Goal: Task Accomplishment & Management: Complete application form

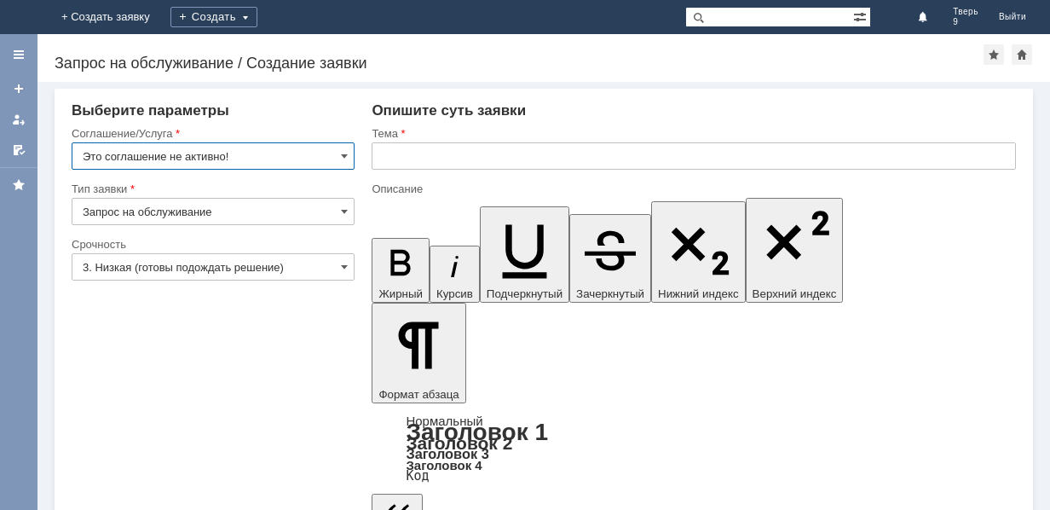
click at [254, 156] on input "Это соглашение не активно!" at bounding box center [213, 155] width 283 height 27
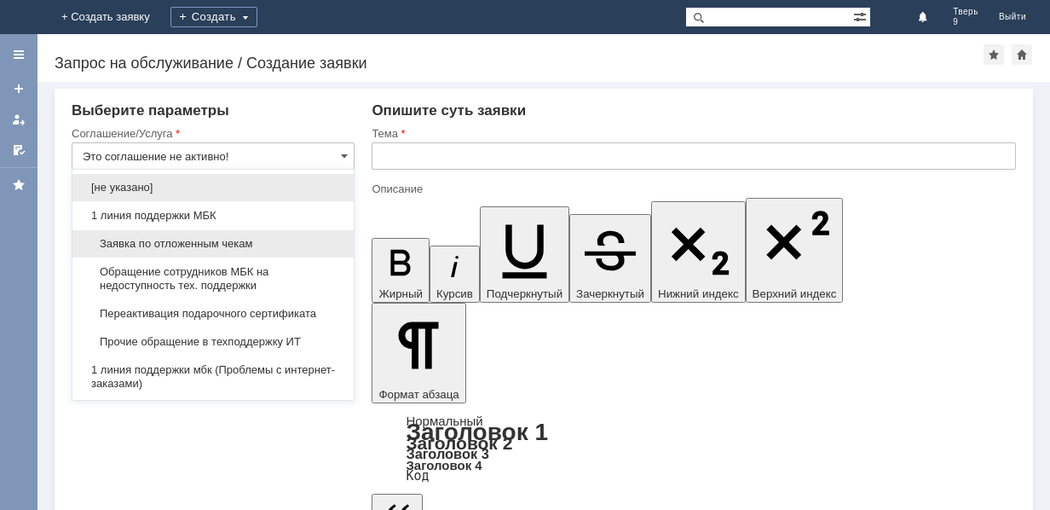
click at [210, 239] on span "Заявка по отложенным чекам" at bounding box center [213, 244] width 261 height 14
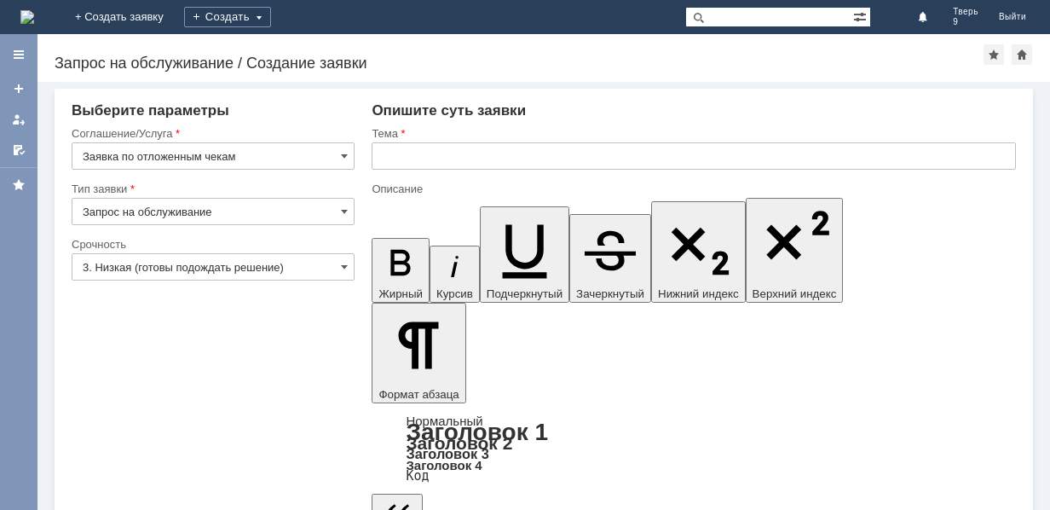
type input "Заявка по отложенным чекам"
click at [391, 148] on input "text" at bounding box center [693, 155] width 644 height 27
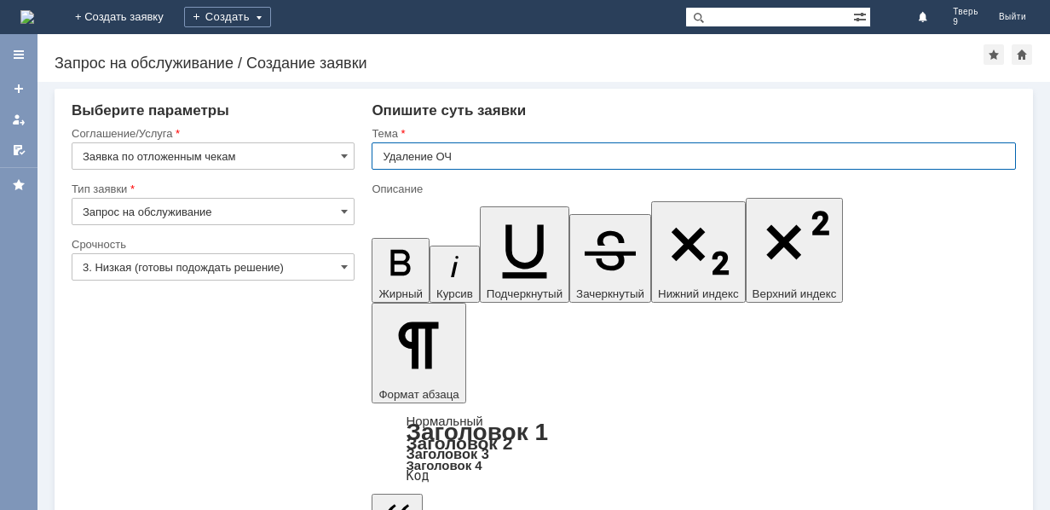
type input "Удаление ОЧ"
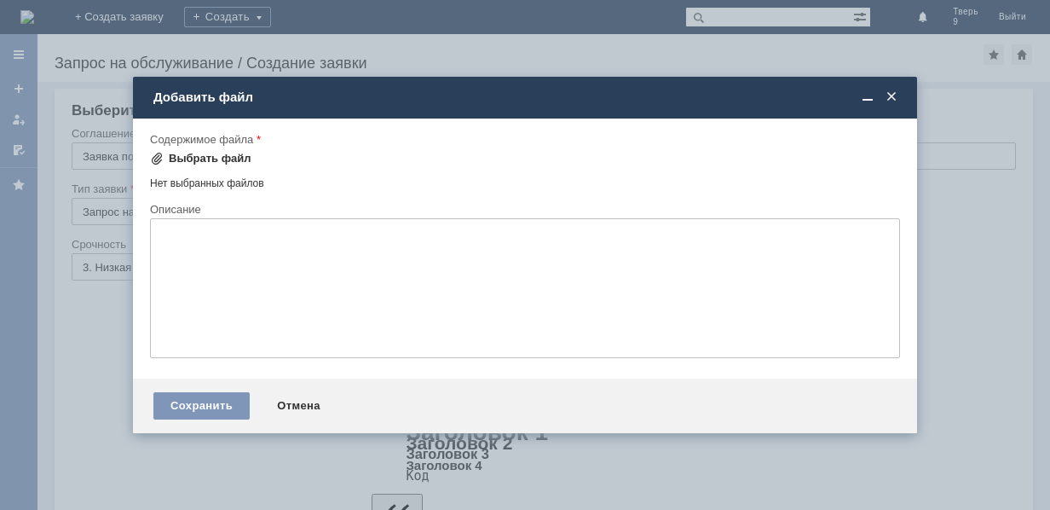
click at [215, 156] on div "Выбрать файл" at bounding box center [210, 159] width 83 height 14
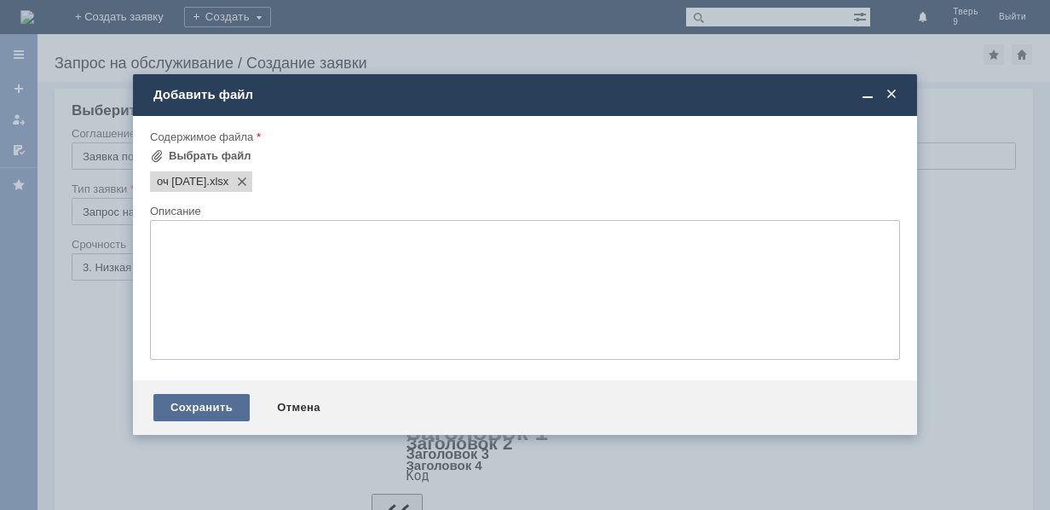
click at [203, 408] on div "Сохранить" at bounding box center [201, 407] width 96 height 27
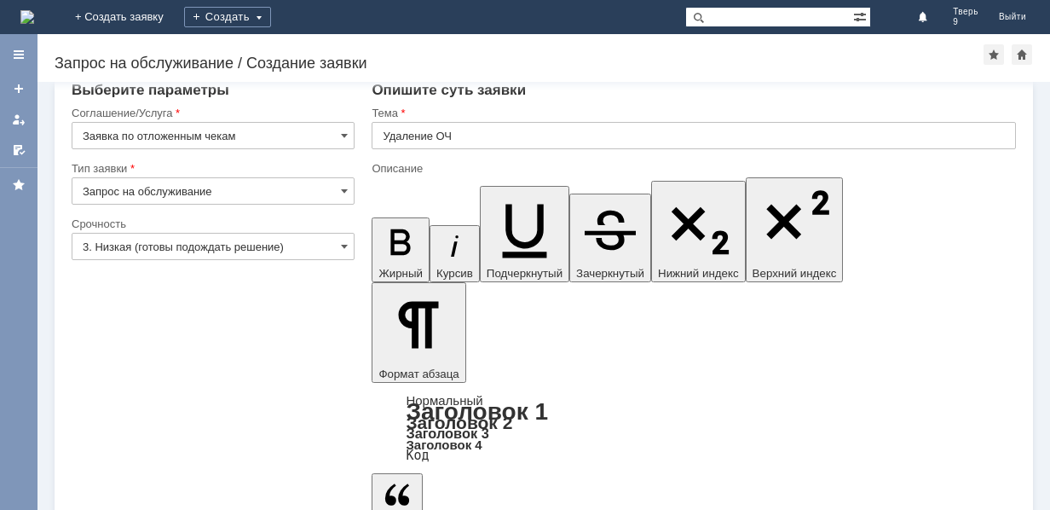
scroll to position [32, 0]
